Goal: Information Seeking & Learning: Understand process/instructions

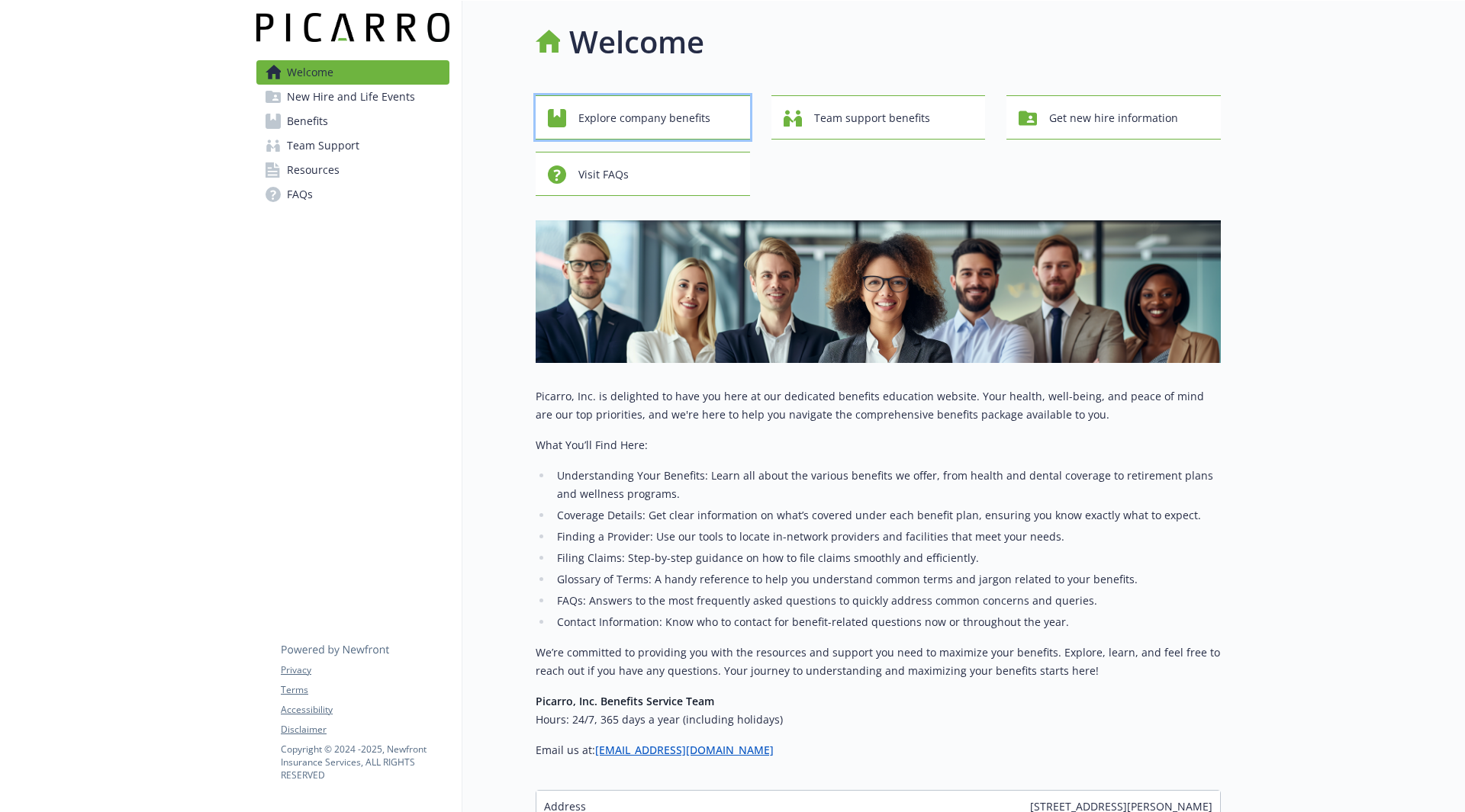
click at [637, 114] on span "Explore company benefits" at bounding box center [645, 118] width 132 height 29
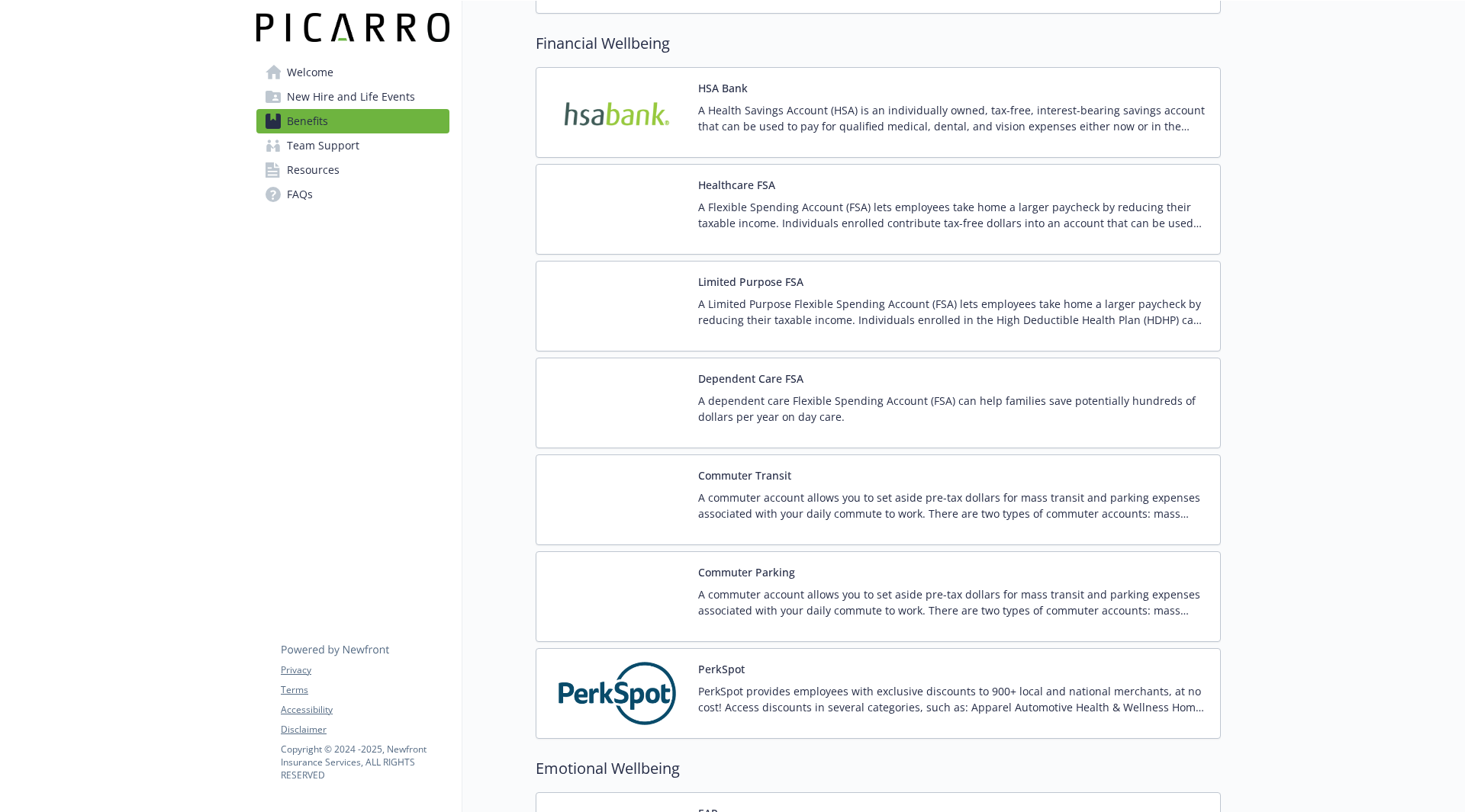
scroll to position [1907, 0]
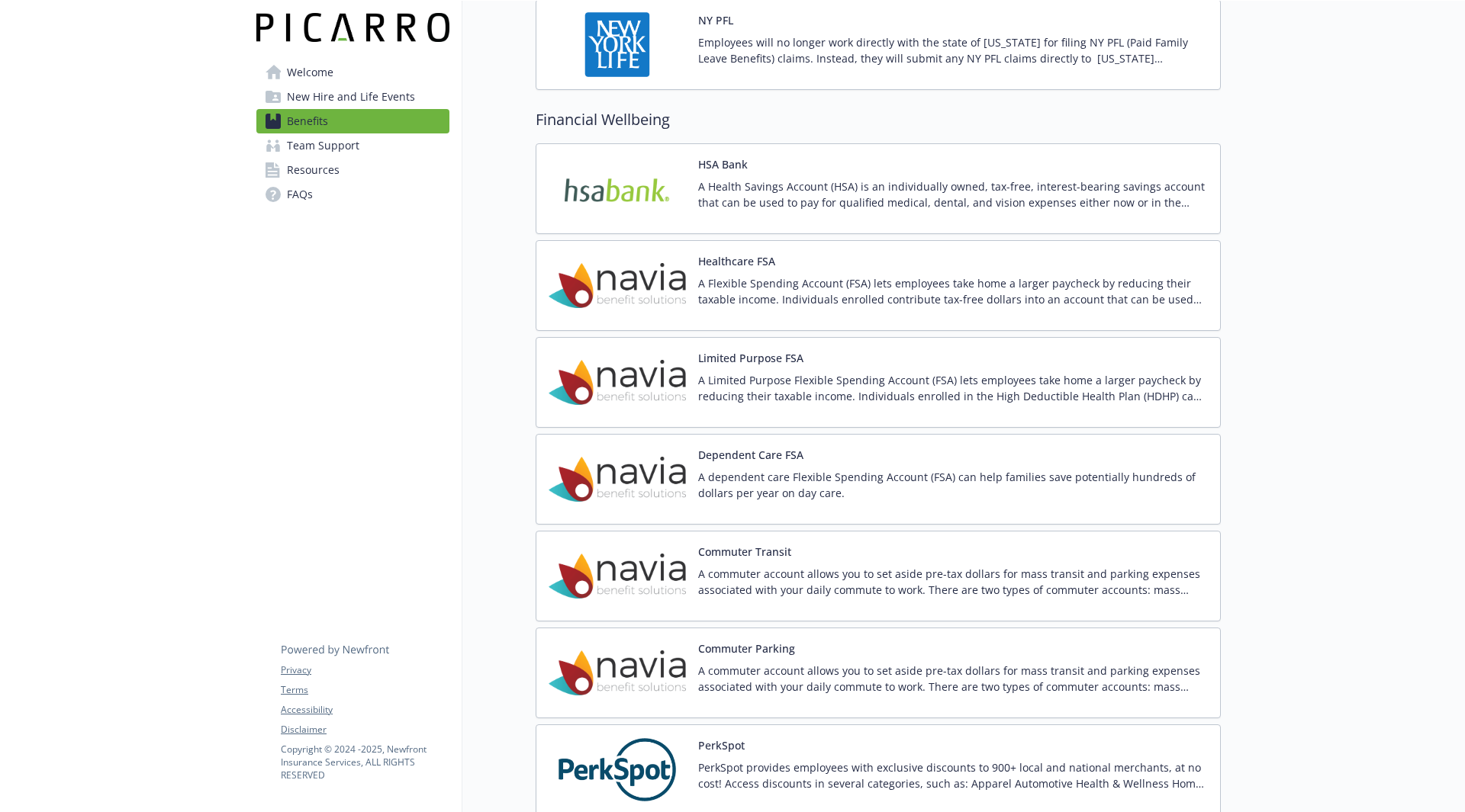
click at [675, 284] on img at bounding box center [617, 285] width 137 height 64
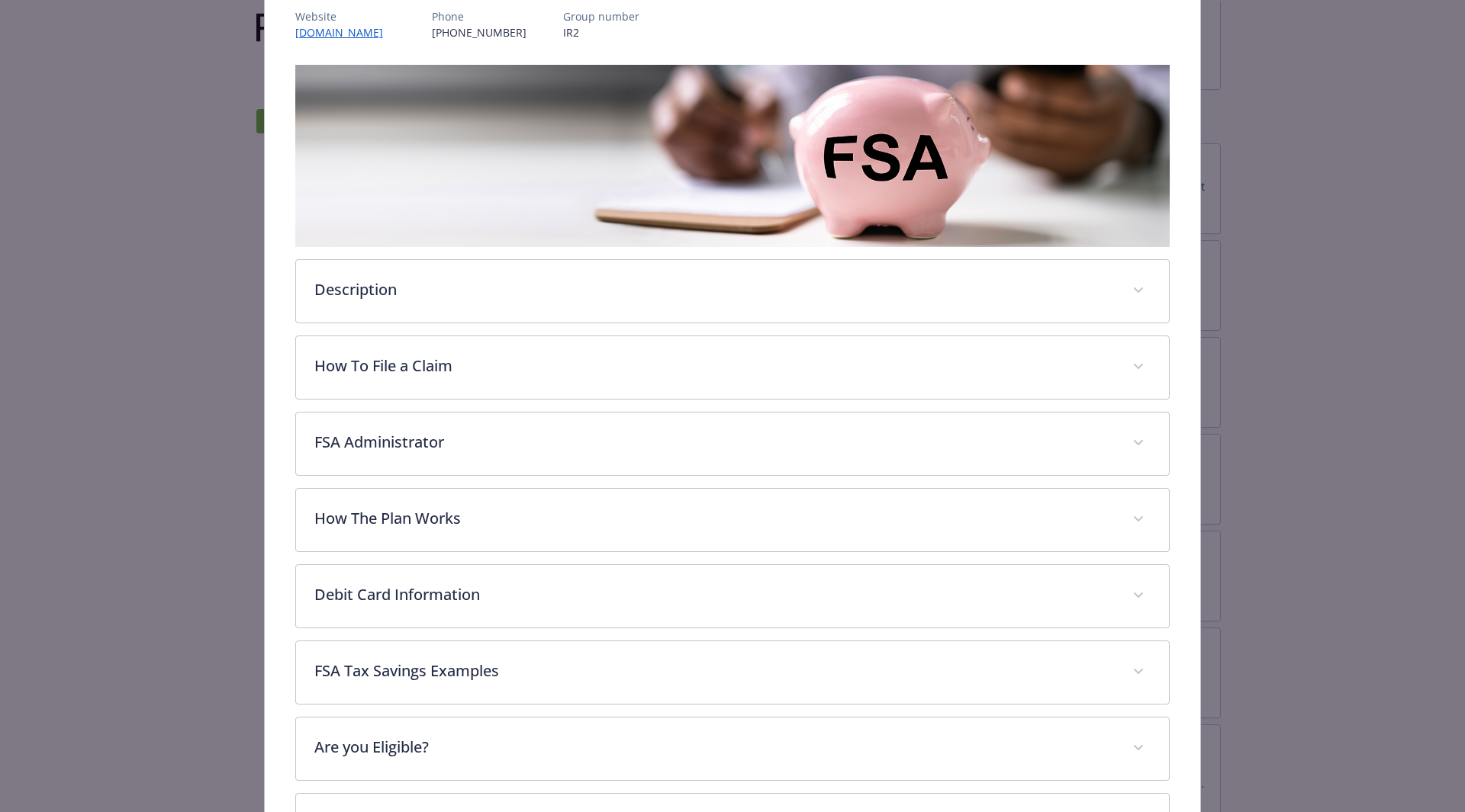
scroll to position [198, 0]
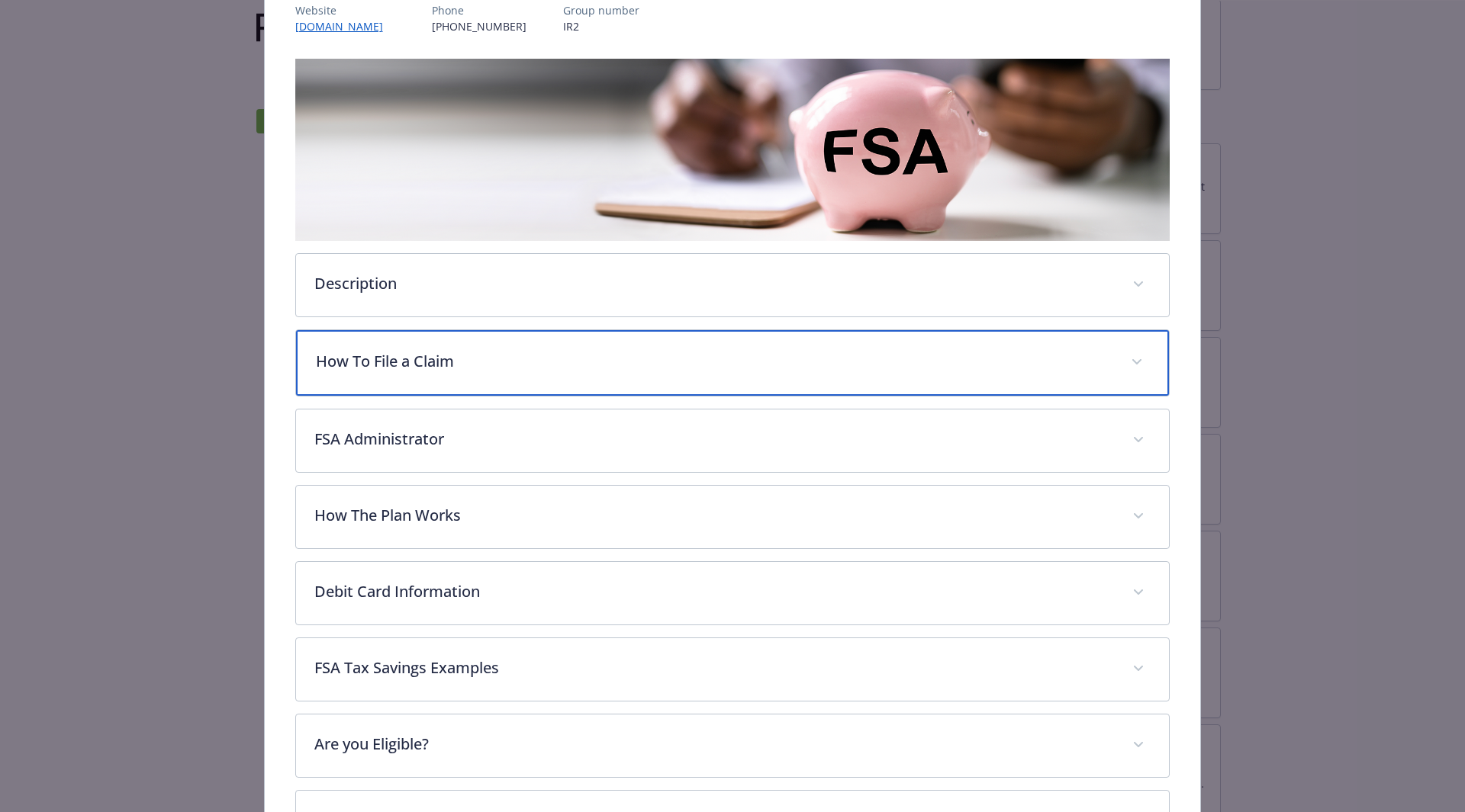
click at [1132, 359] on icon "details for plan Financial Wellbeing - Healthcare FSA - Healthcare Flexible Spe…" at bounding box center [1136, 362] width 9 height 6
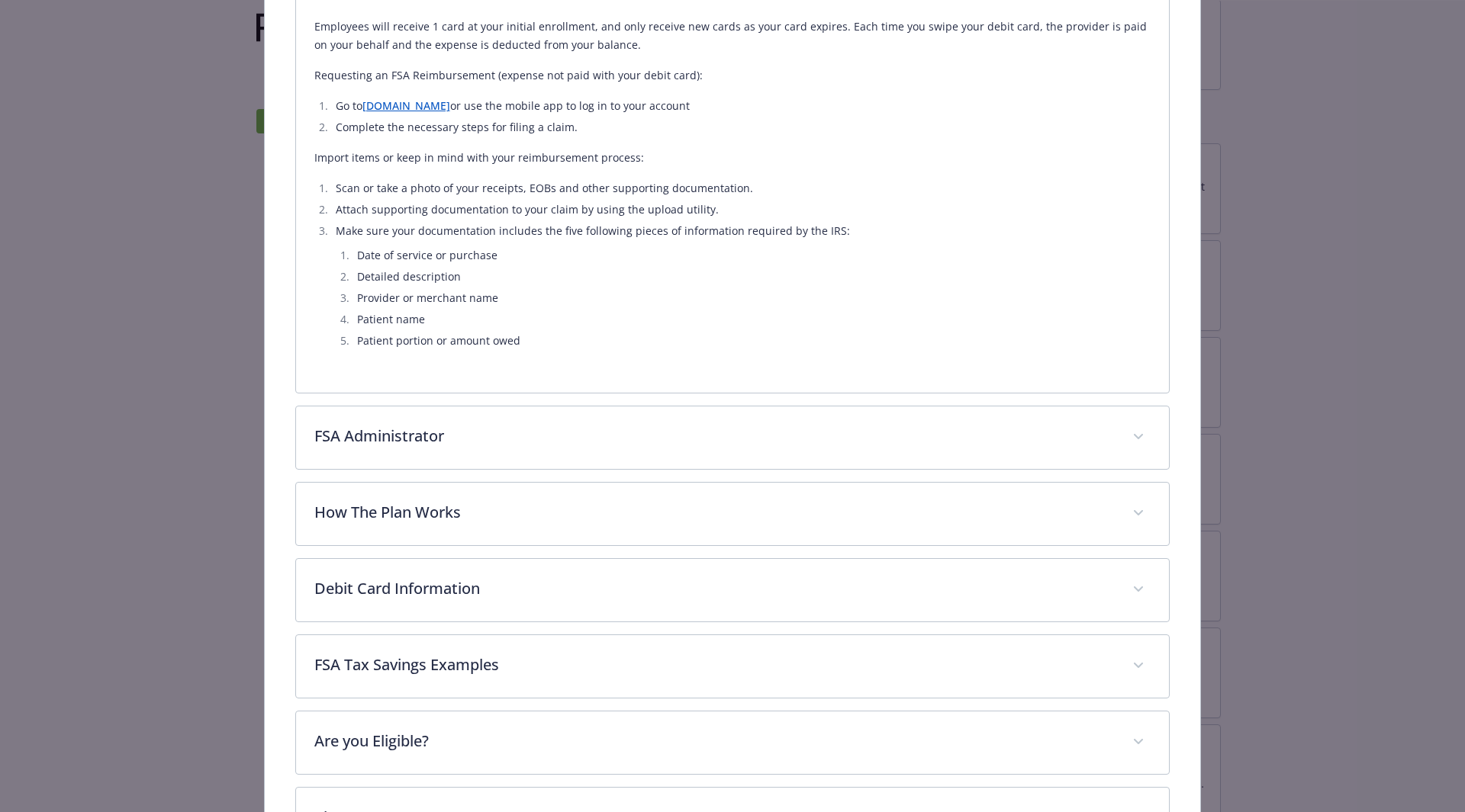
scroll to position [656, 0]
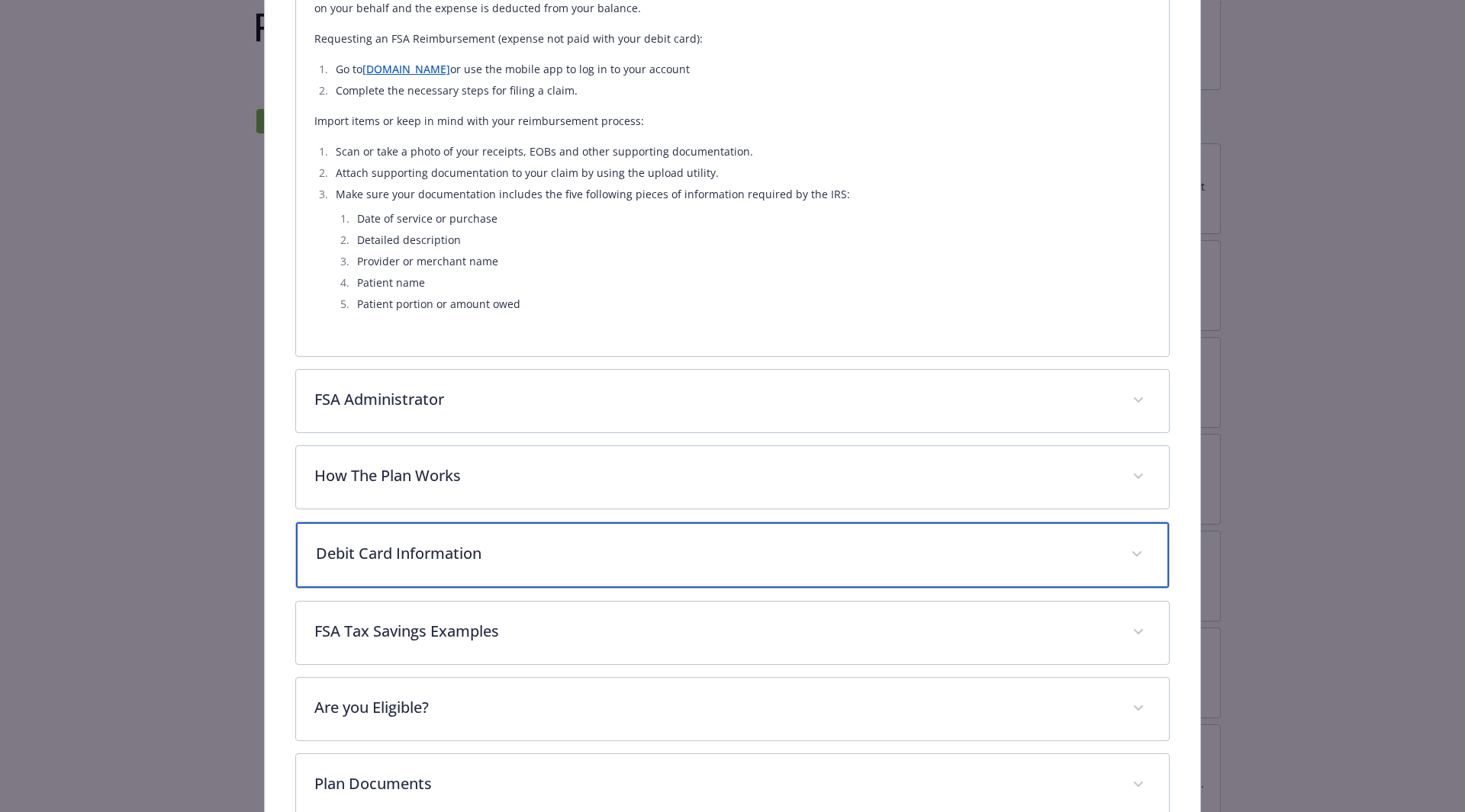
click at [1124, 549] on span "details for plan Financial Wellbeing - Healthcare FSA - Healthcare Flexible Spe…" at bounding box center [1136, 554] width 24 height 24
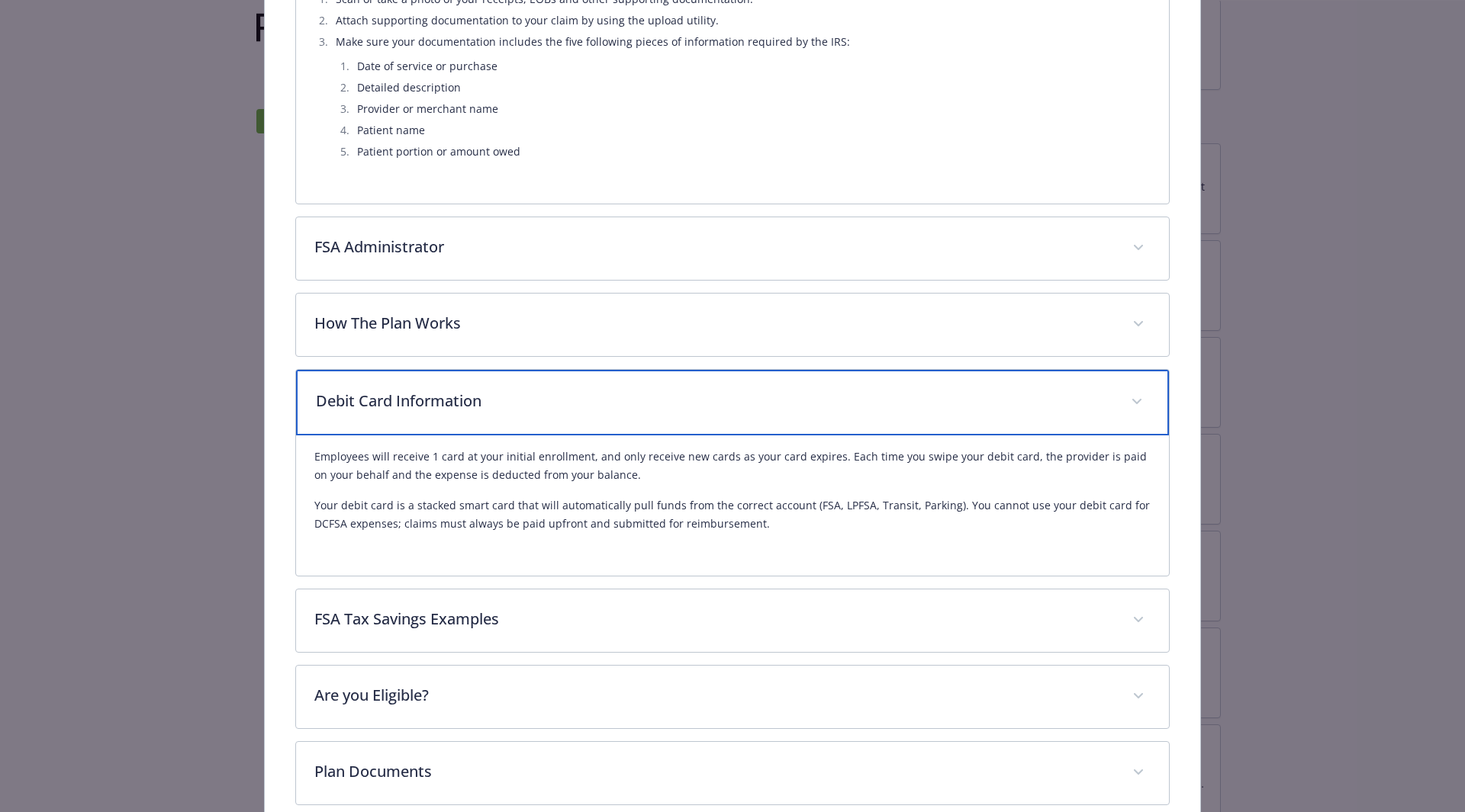
scroll to position [881, 0]
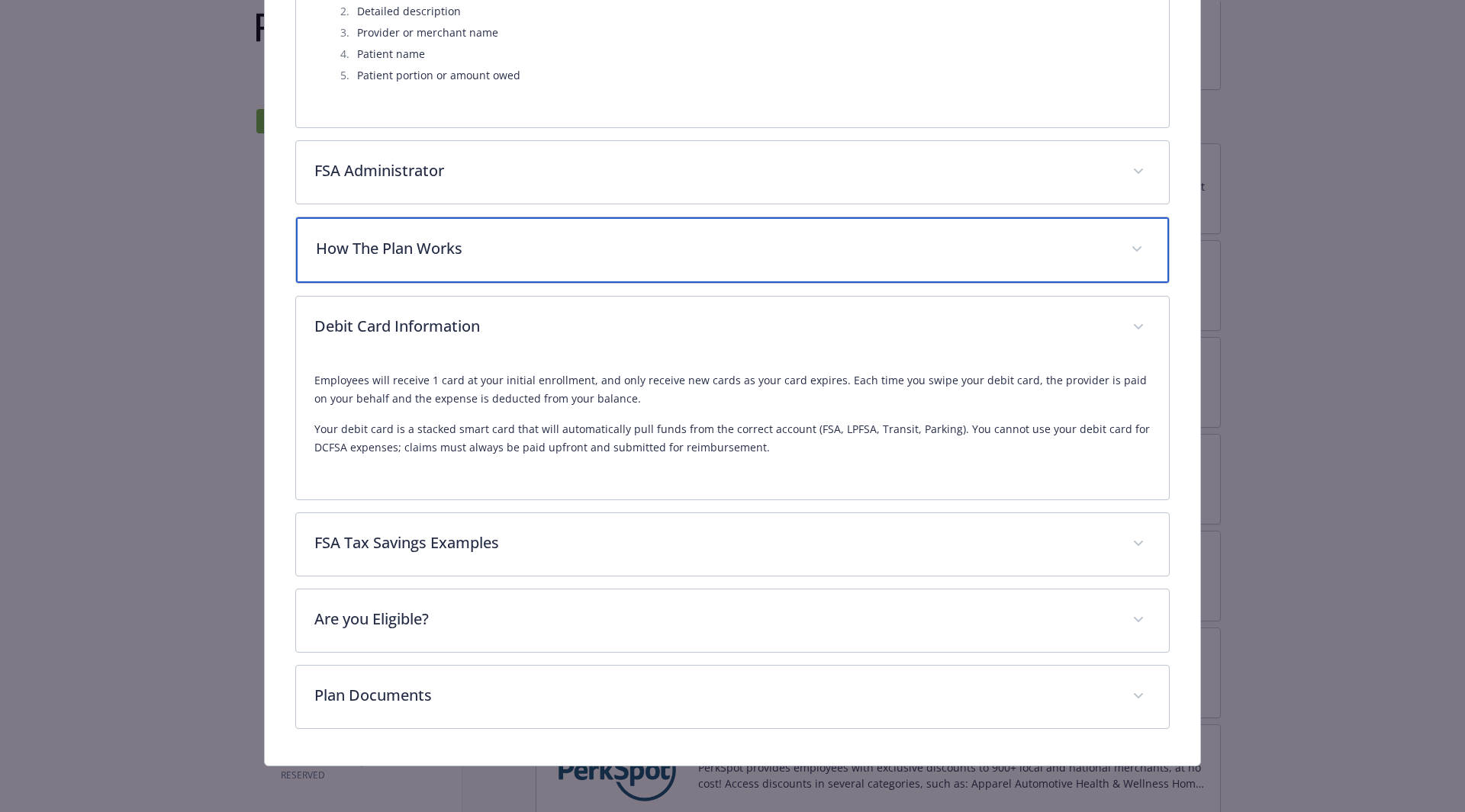
click at [1132, 246] on icon "details for plan Financial Wellbeing - Healthcare FSA - Healthcare Flexible Spe…" at bounding box center [1136, 250] width 9 height 6
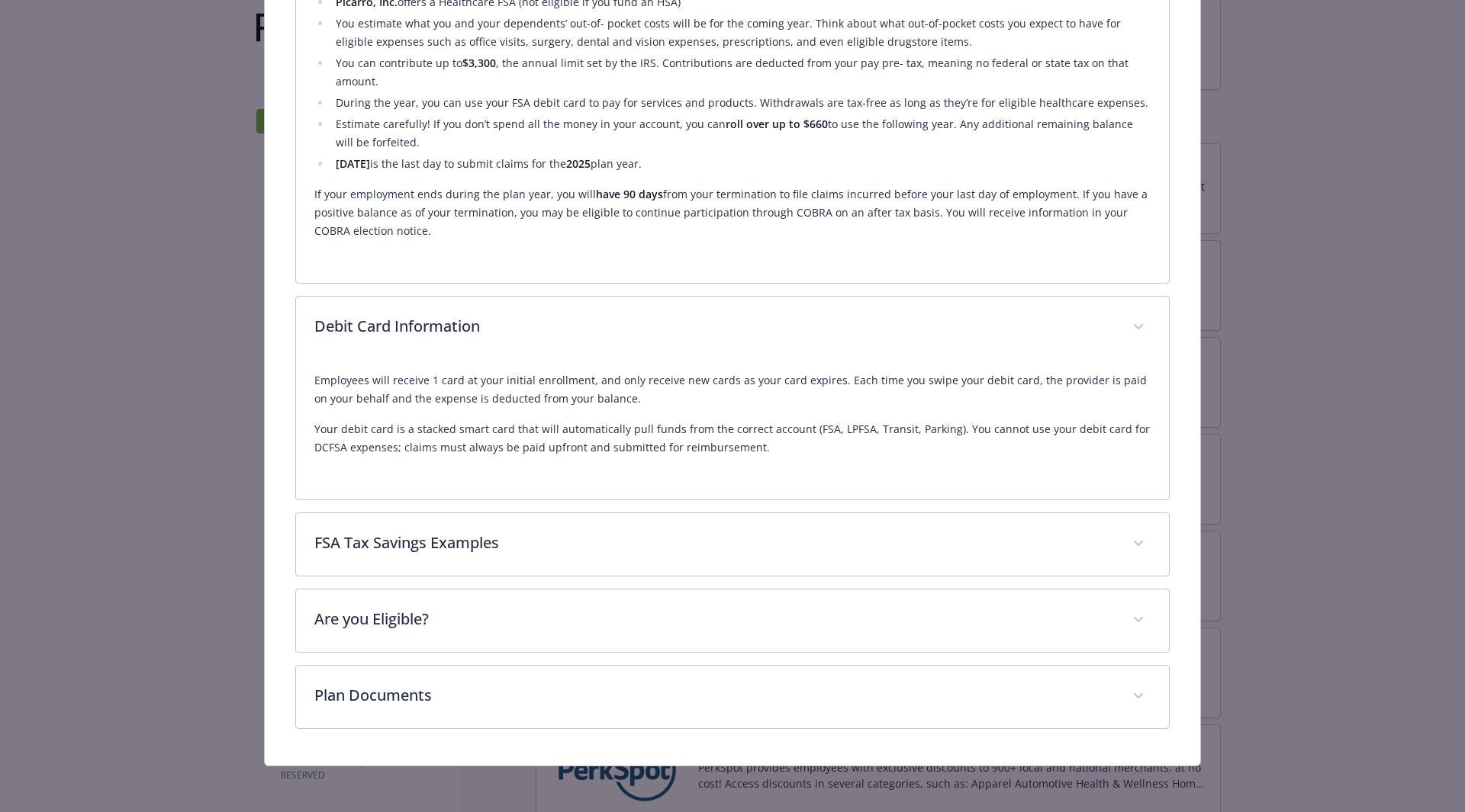
scroll to position [1188, 0]
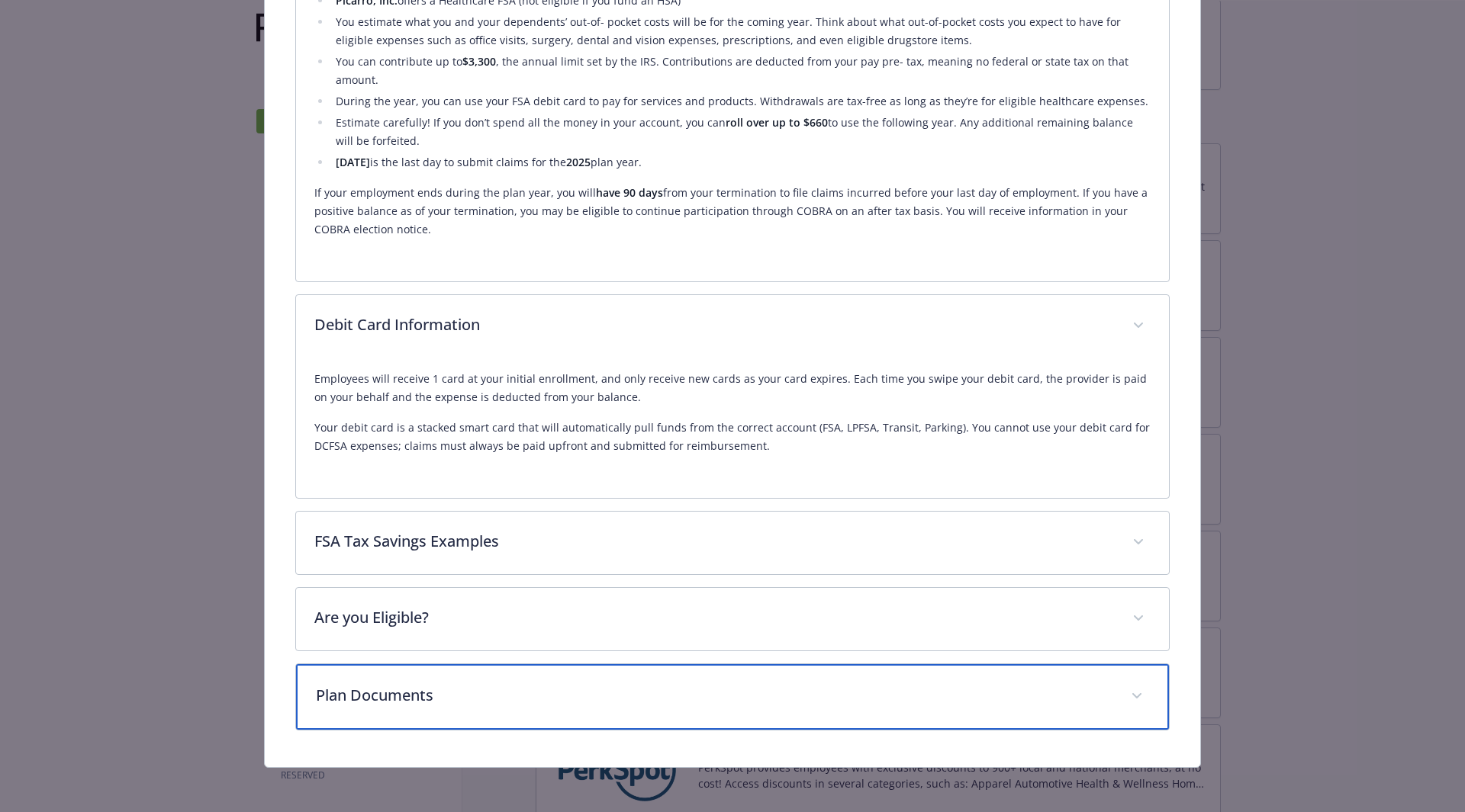
click at [1124, 695] on span "details for plan Financial Wellbeing - Healthcare FSA - Healthcare Flexible Spe…" at bounding box center [1136, 696] width 24 height 24
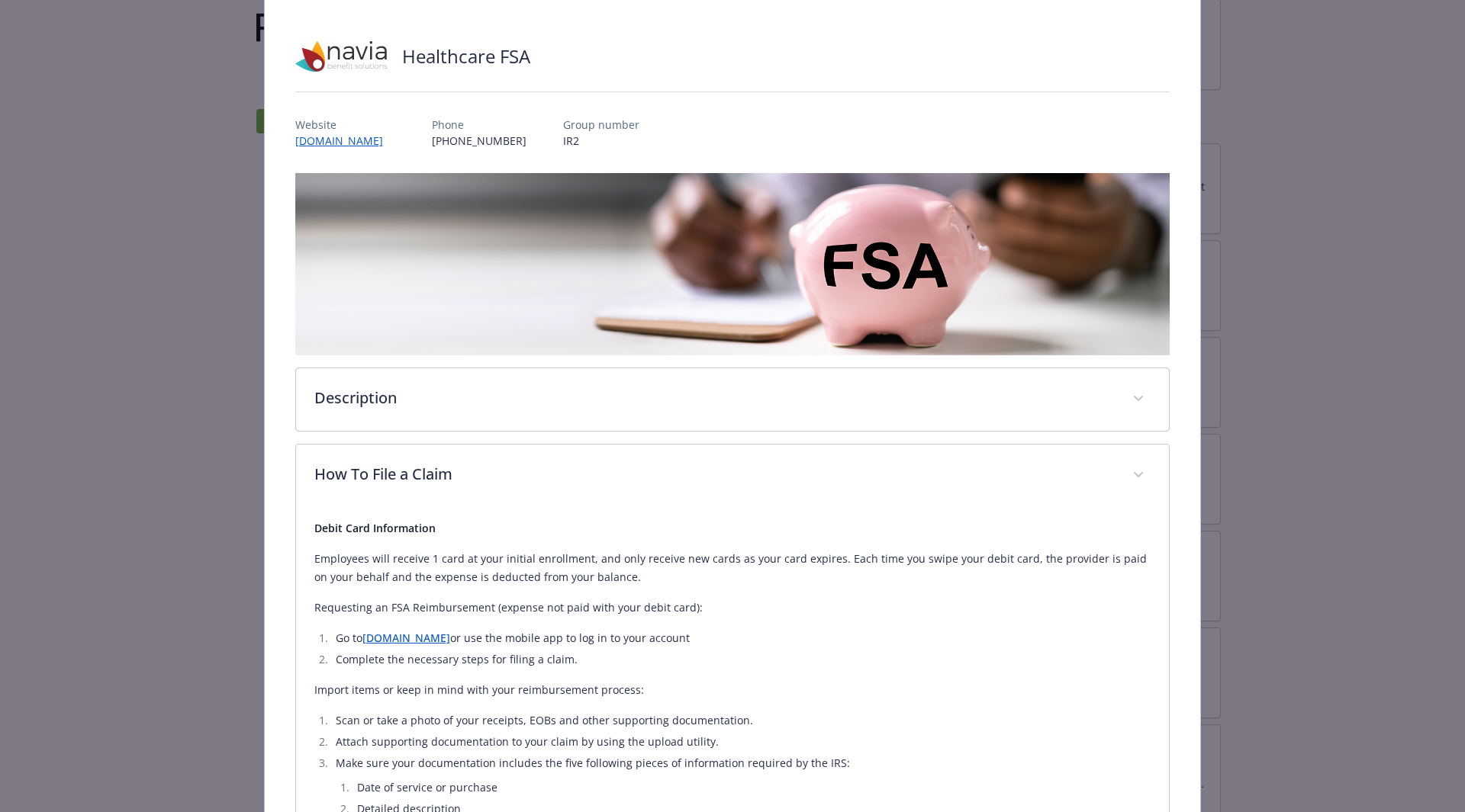
scroll to position [56, 0]
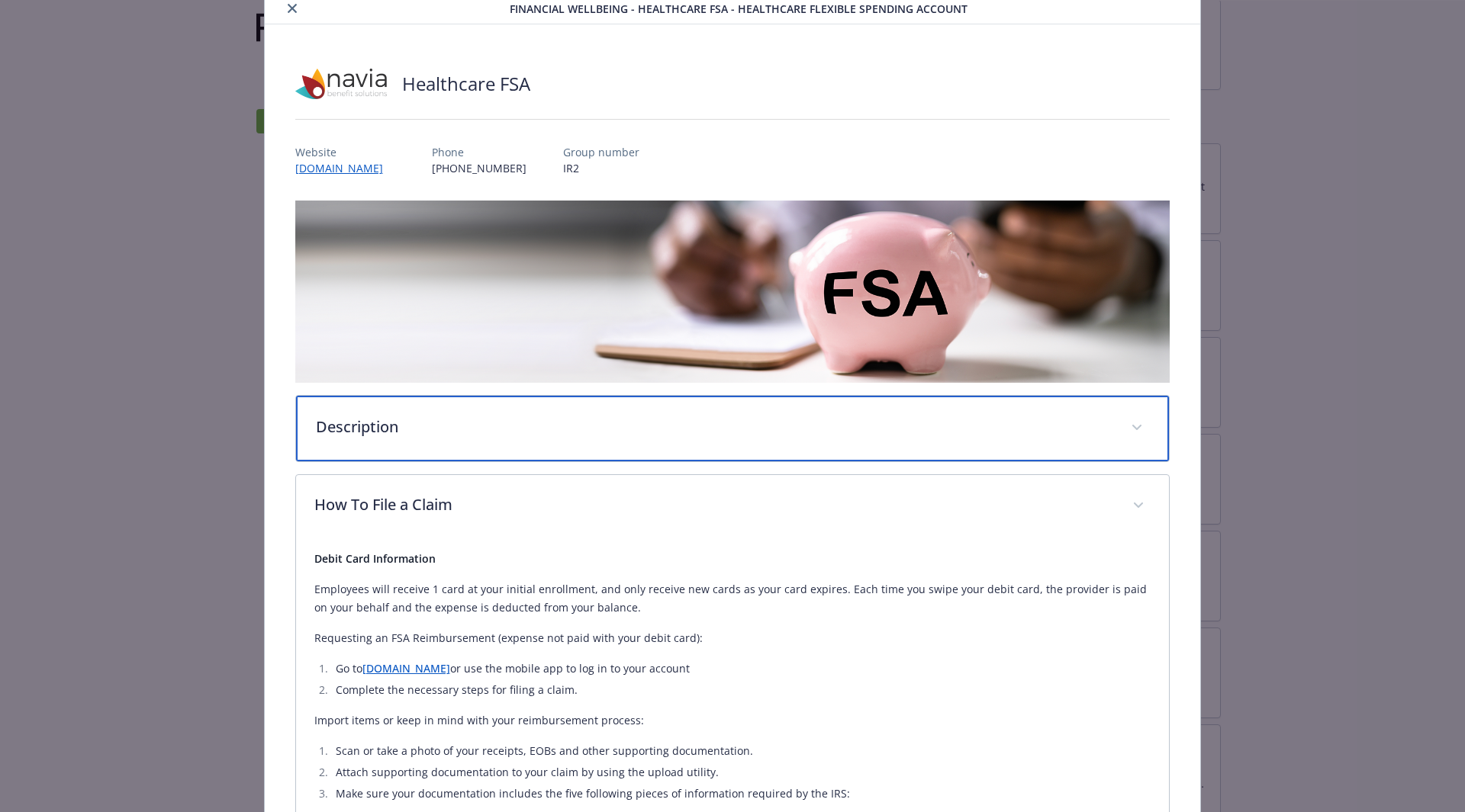
click at [1132, 425] on icon "details for plan Financial Wellbeing - Healthcare FSA - Healthcare Flexible Spe…" at bounding box center [1136, 428] width 9 height 6
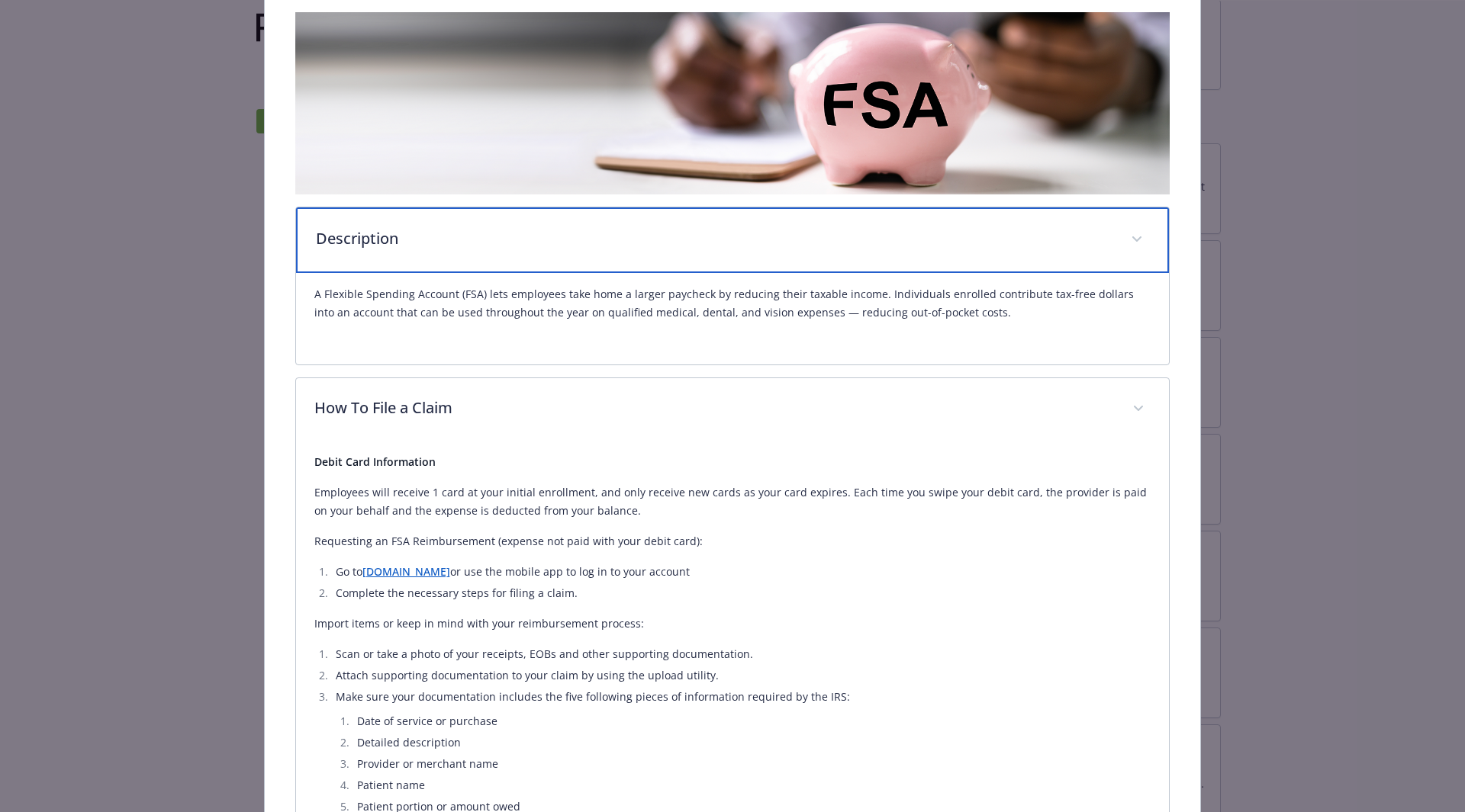
scroll to position [285, 0]
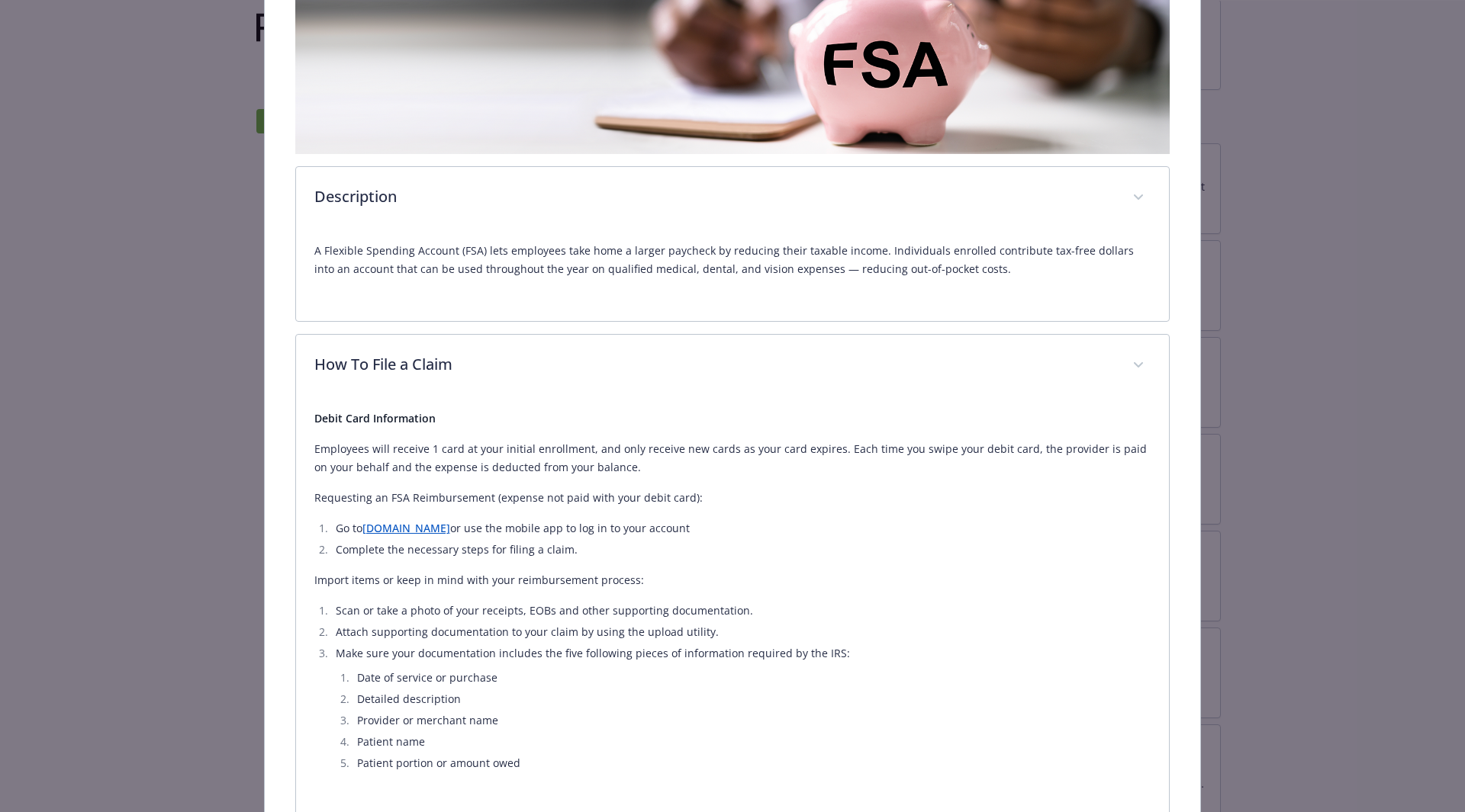
click at [441, 533] on link "[DOMAIN_NAME]" at bounding box center [406, 528] width 88 height 14
